Goal: Transaction & Acquisition: Purchase product/service

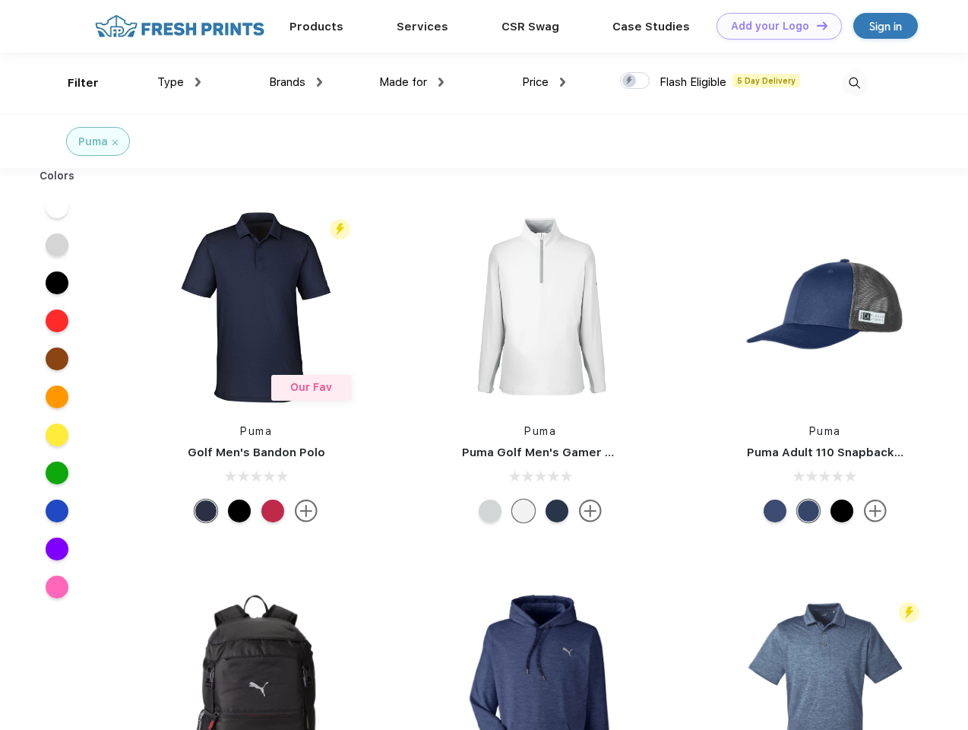
click at [774, 26] on link "Add your Logo Design Tool" at bounding box center [779, 26] width 125 height 27
click at [0, 0] on div "Design Tool" at bounding box center [0, 0] width 0 height 0
click at [816, 25] on link "Add your Logo Design Tool" at bounding box center [779, 26] width 125 height 27
click at [73, 83] on div "Filter" at bounding box center [83, 82] width 31 height 17
click at [179, 82] on span "Type" at bounding box center [170, 82] width 27 height 14
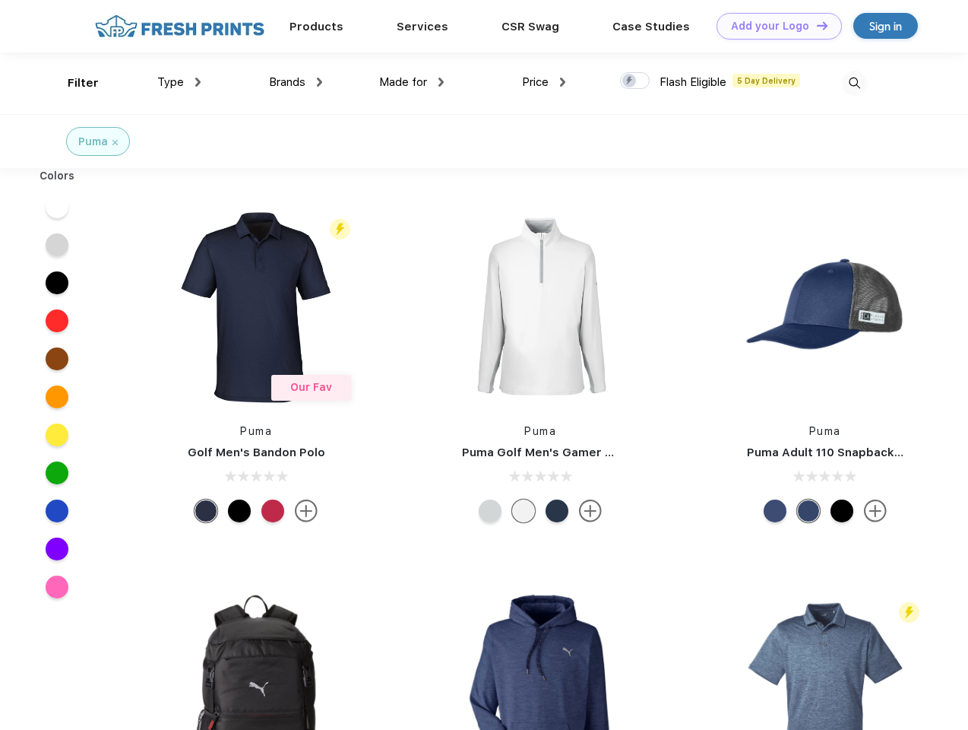
click at [296, 82] on span "Brands" at bounding box center [287, 82] width 36 height 14
click at [412, 82] on span "Made for" at bounding box center [403, 82] width 48 height 14
click at [544, 82] on span "Price" at bounding box center [535, 82] width 27 height 14
click at [635, 81] on div at bounding box center [635, 80] width 30 height 17
click at [630, 81] on input "checkbox" at bounding box center [625, 76] width 10 height 10
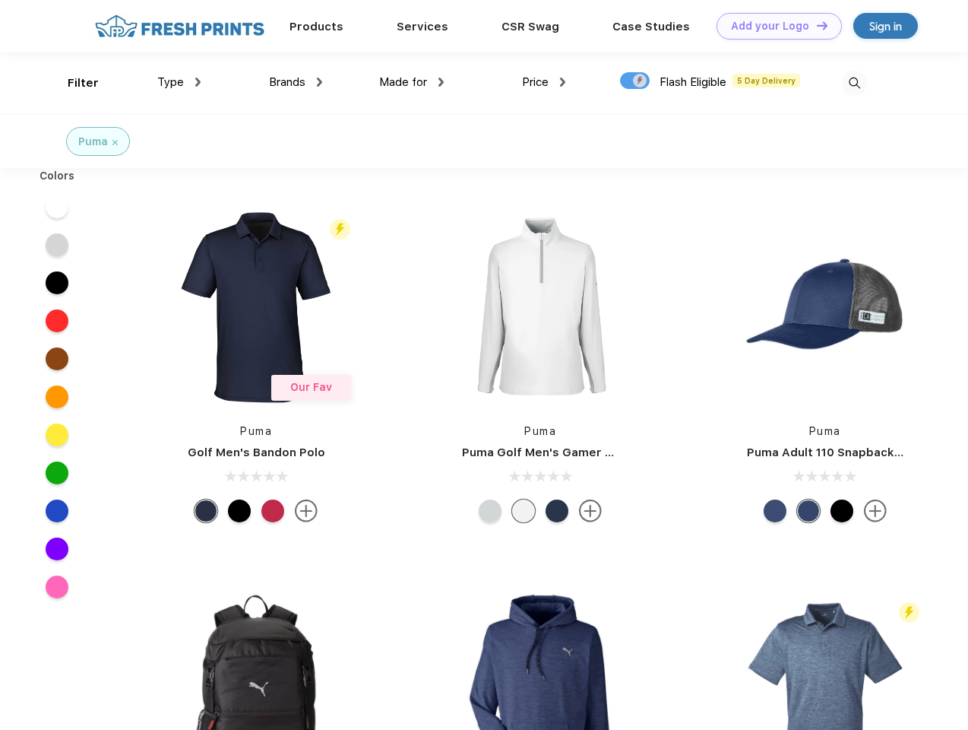
click at [854, 83] on img at bounding box center [854, 83] width 25 height 25
